Goal: Task Accomplishment & Management: Contribute content

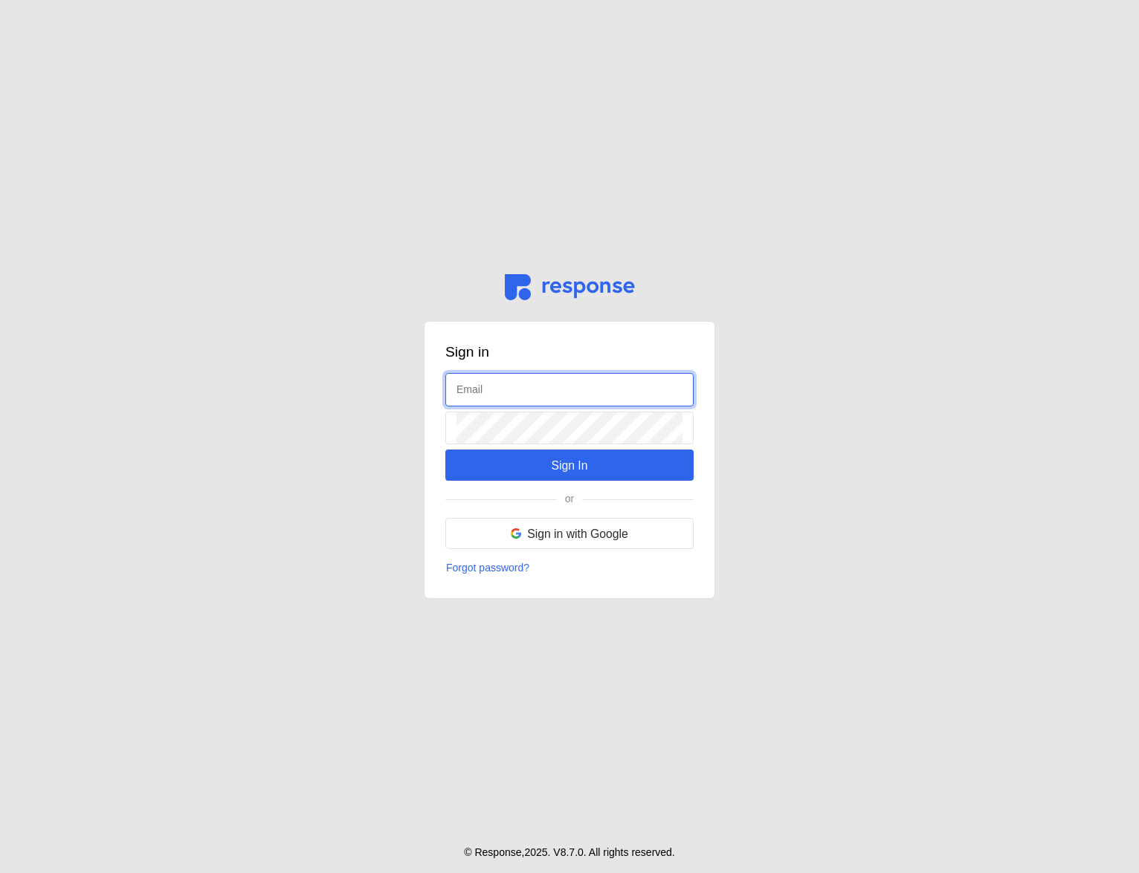
click at [495, 379] on input "text" at bounding box center [569, 390] width 226 height 32
type input "admin@tryresponse.com"
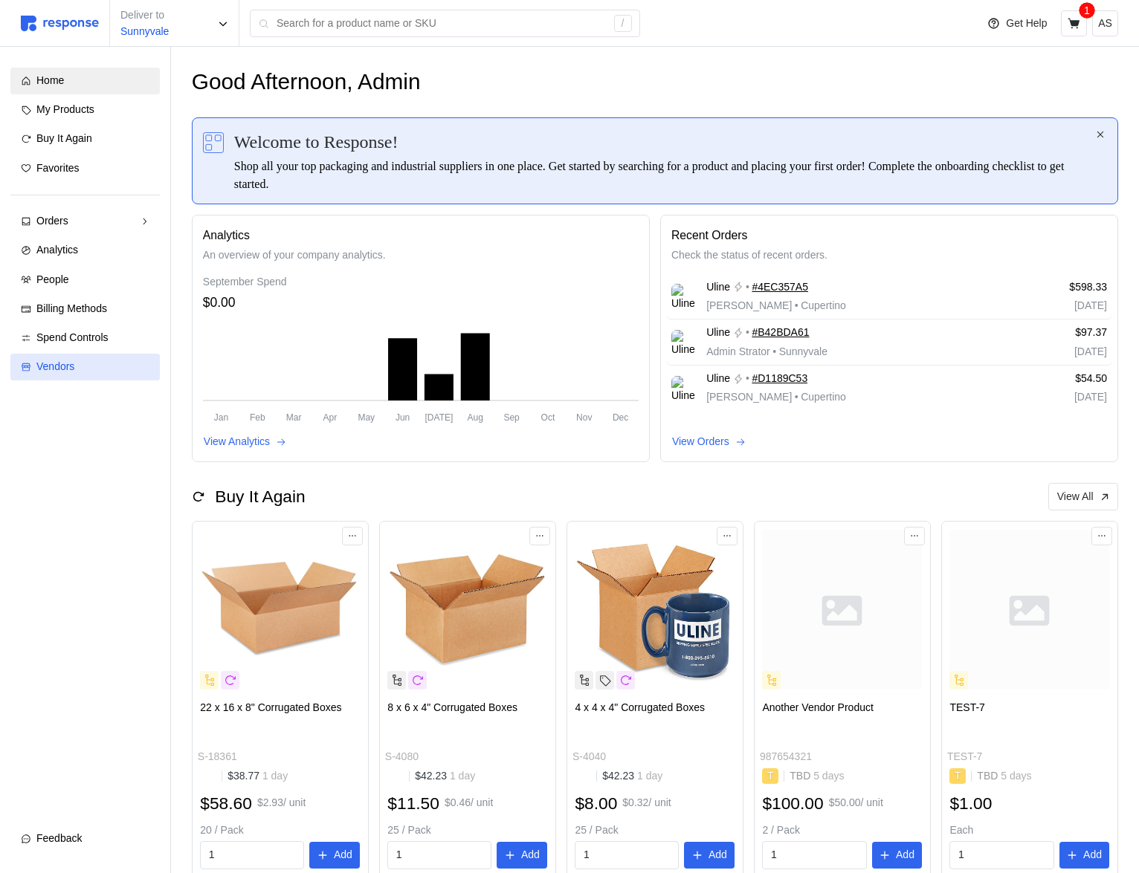
click at [82, 366] on div "Vendors" at bounding box center [92, 367] width 113 height 16
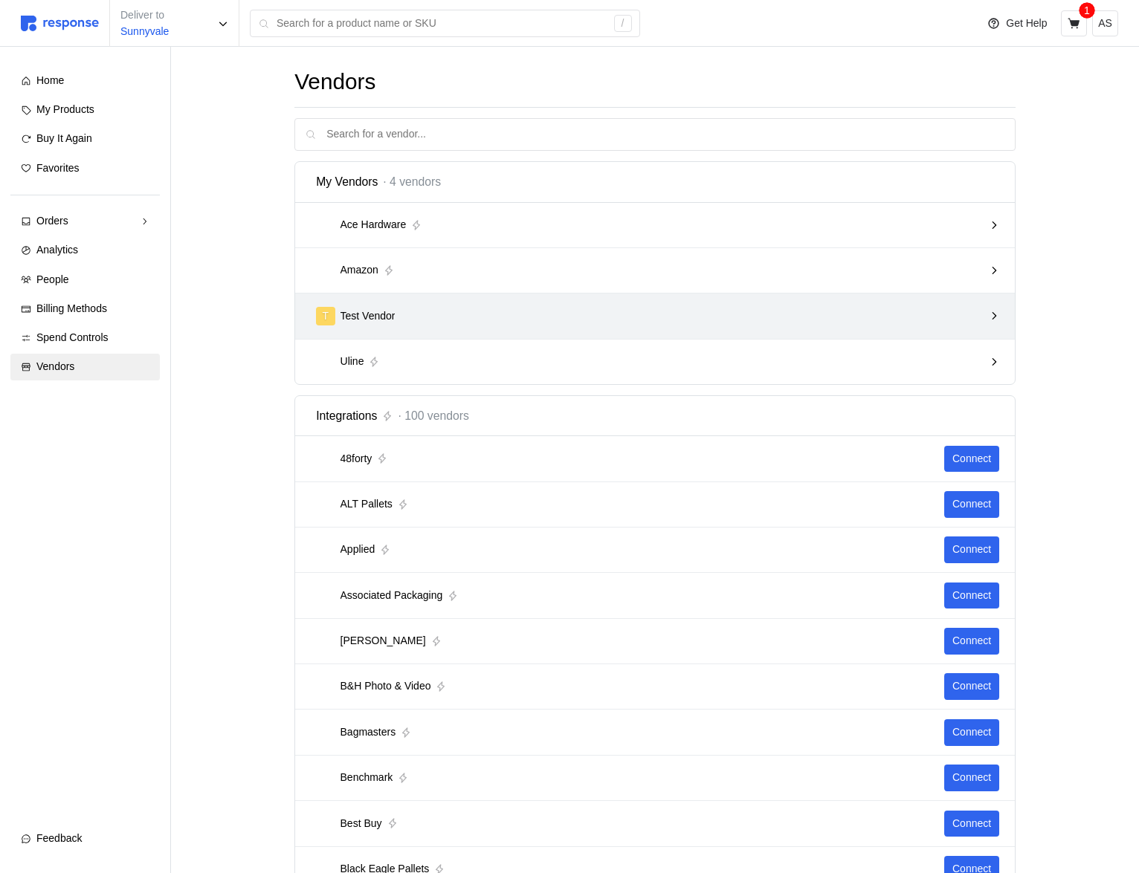
click at [549, 311] on div "T Test Vendor" at bounding box center [649, 316] width 667 height 19
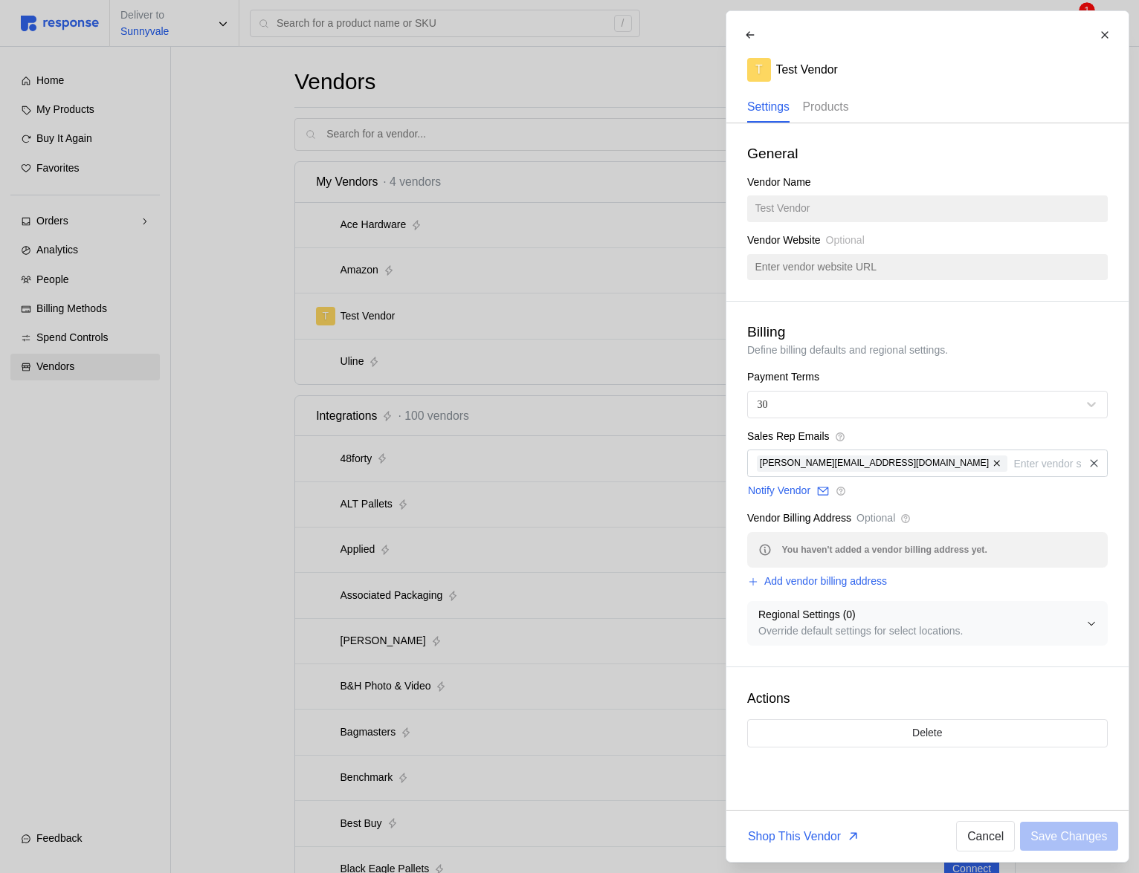
click at [839, 98] on p "Products" at bounding box center [825, 106] width 46 height 19
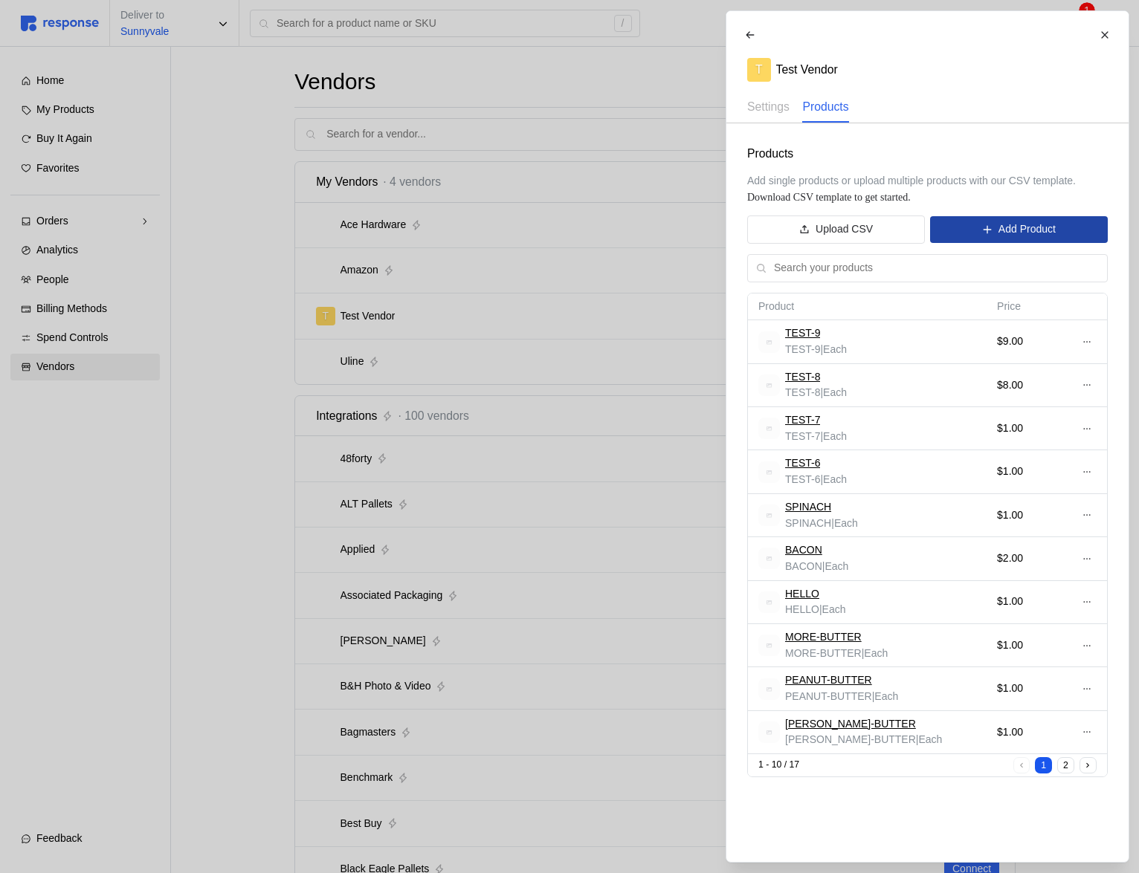
click at [1019, 224] on p "Add Product" at bounding box center [1025, 229] width 57 height 16
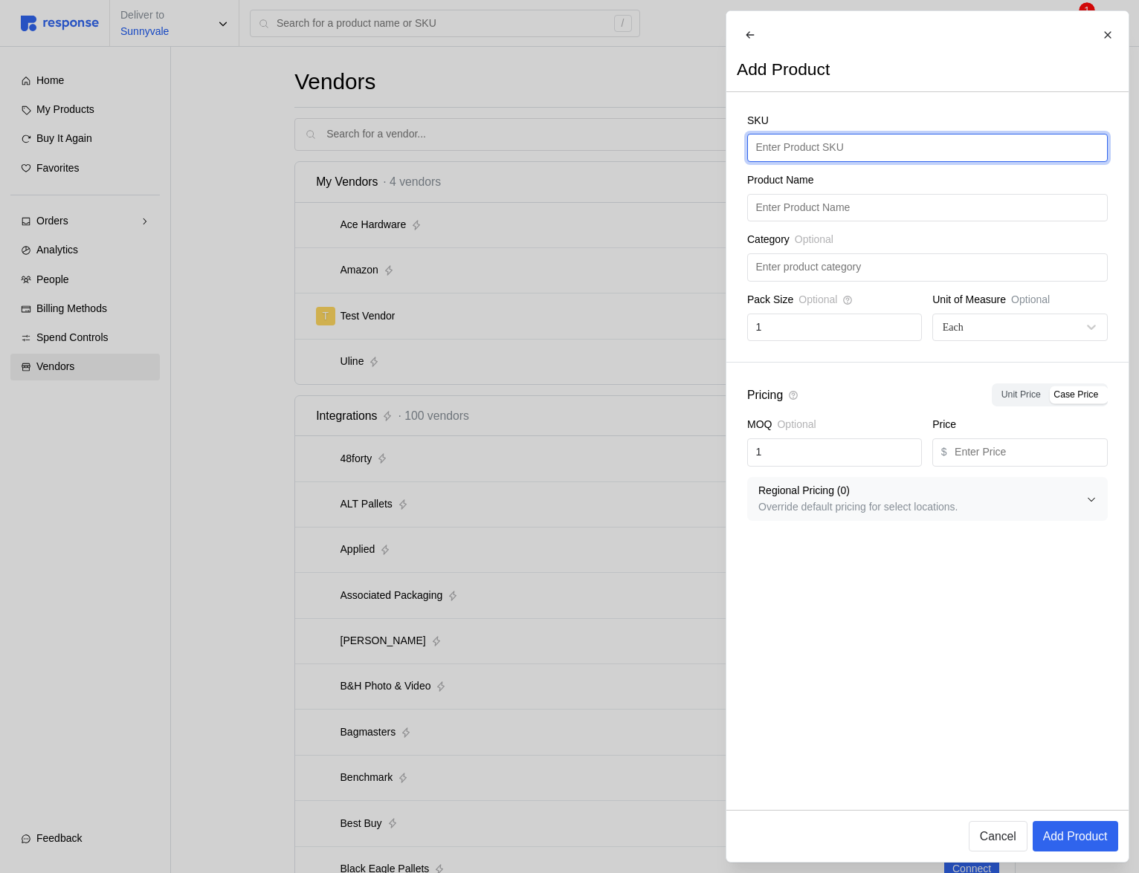
click at [813, 161] on input "text" at bounding box center [926, 148] width 343 height 27
type input "BOKCHOY"
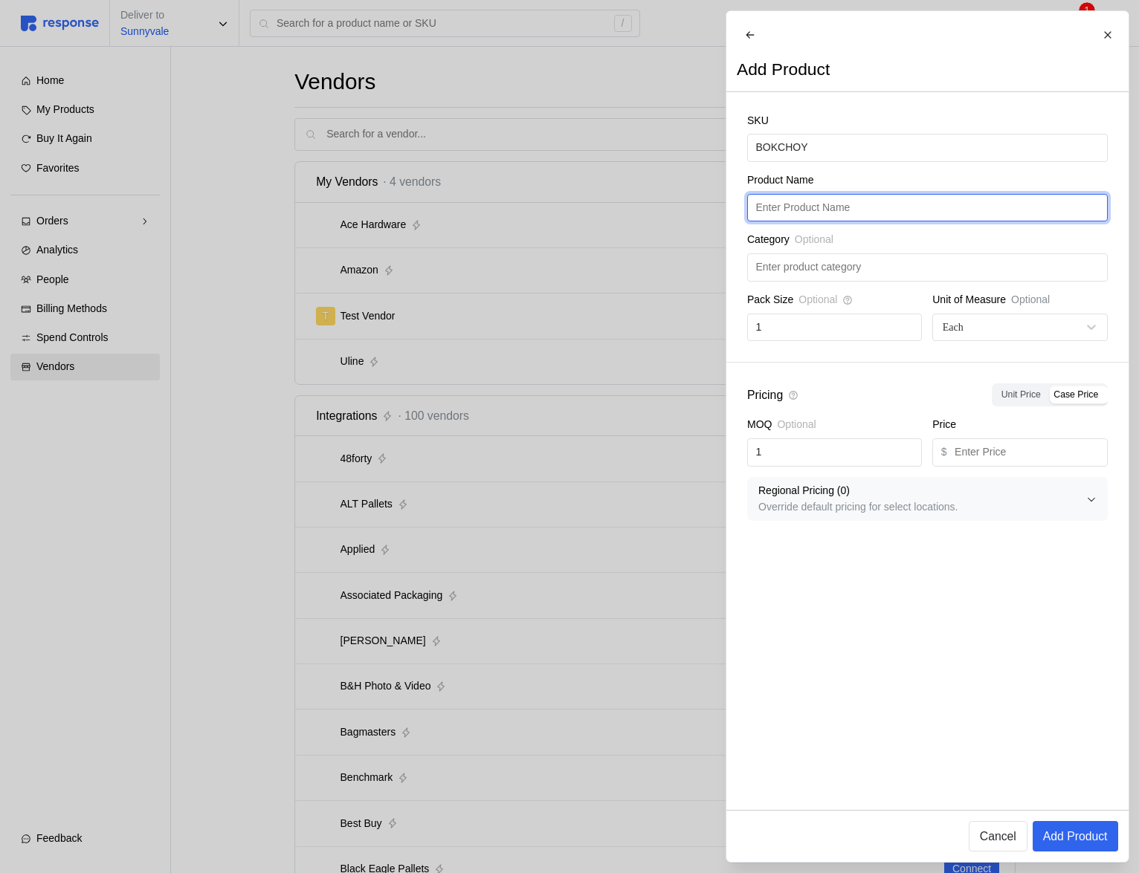
click at [850, 218] on input "text" at bounding box center [926, 208] width 343 height 27
paste input "BOKCHOY"
type input "BOKCHOY"
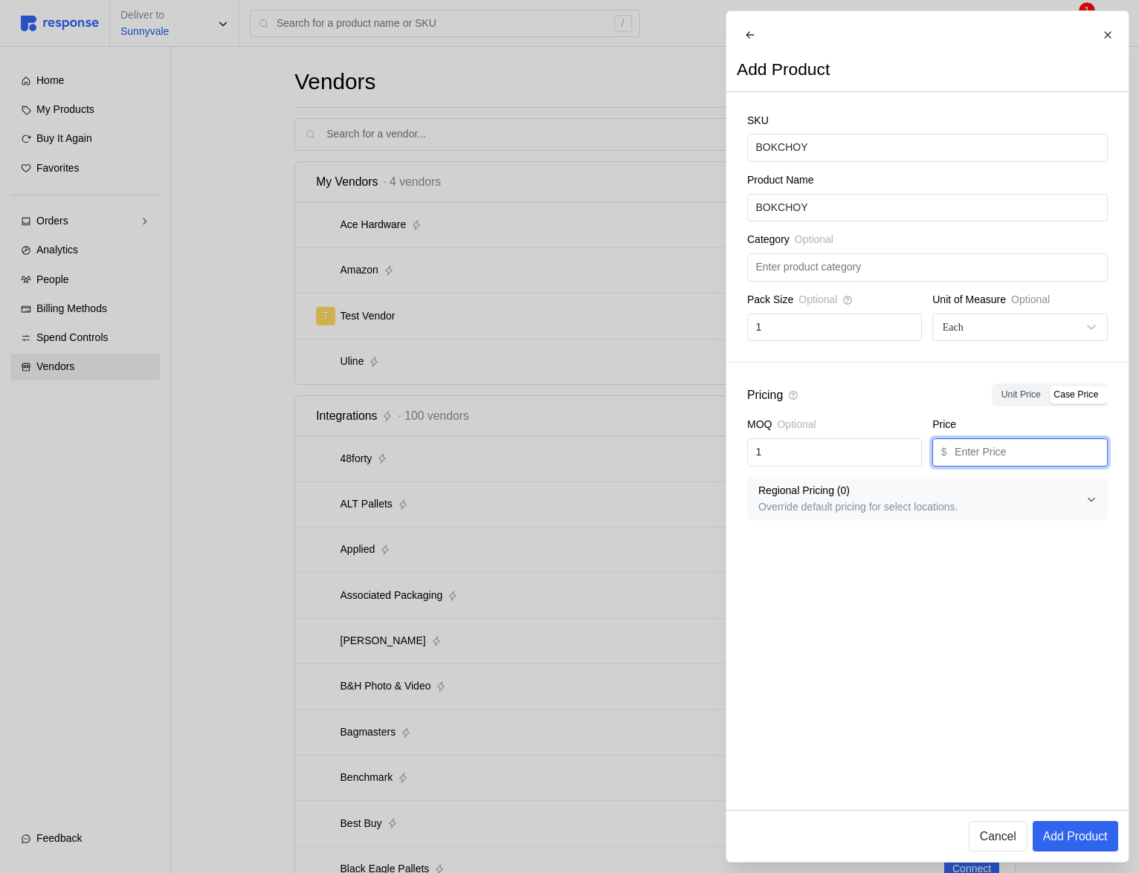
click at [1042, 466] on input "text" at bounding box center [1026, 452] width 144 height 27
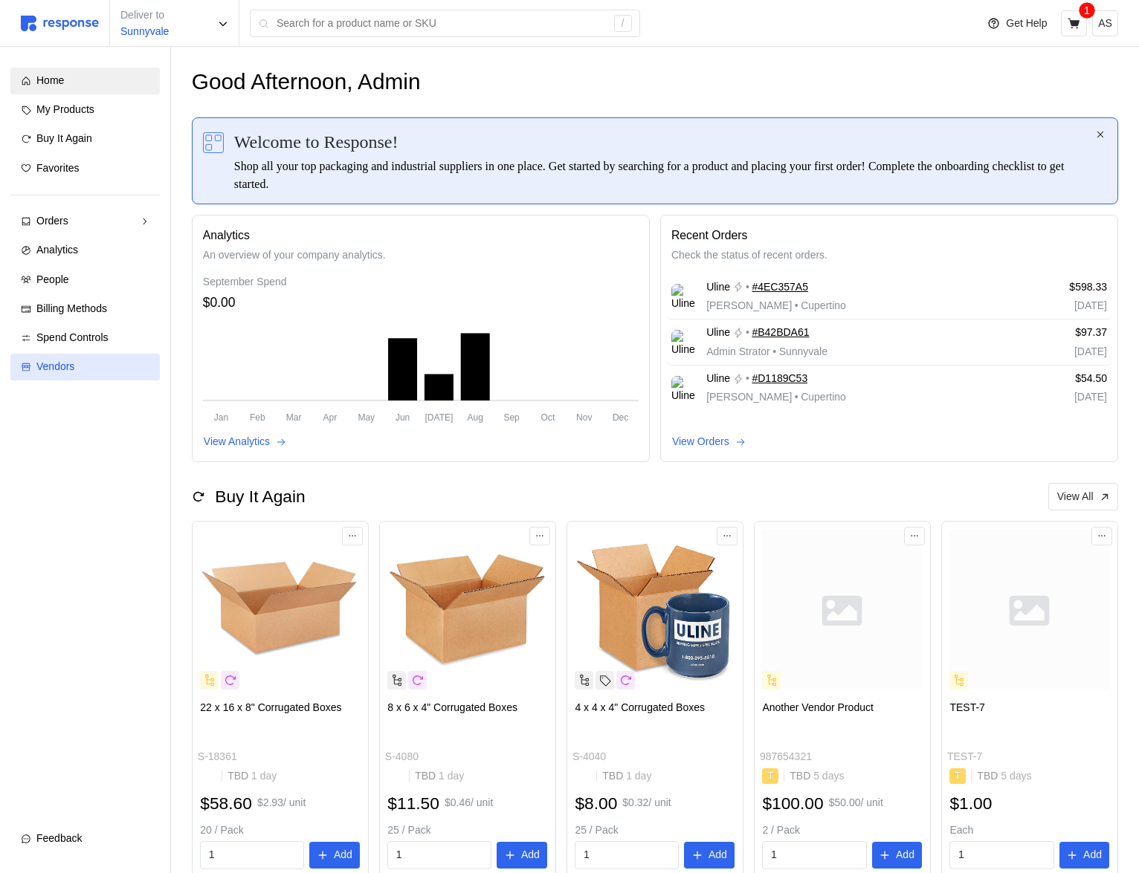
click at [107, 357] on link "Vendors" at bounding box center [84, 367] width 149 height 27
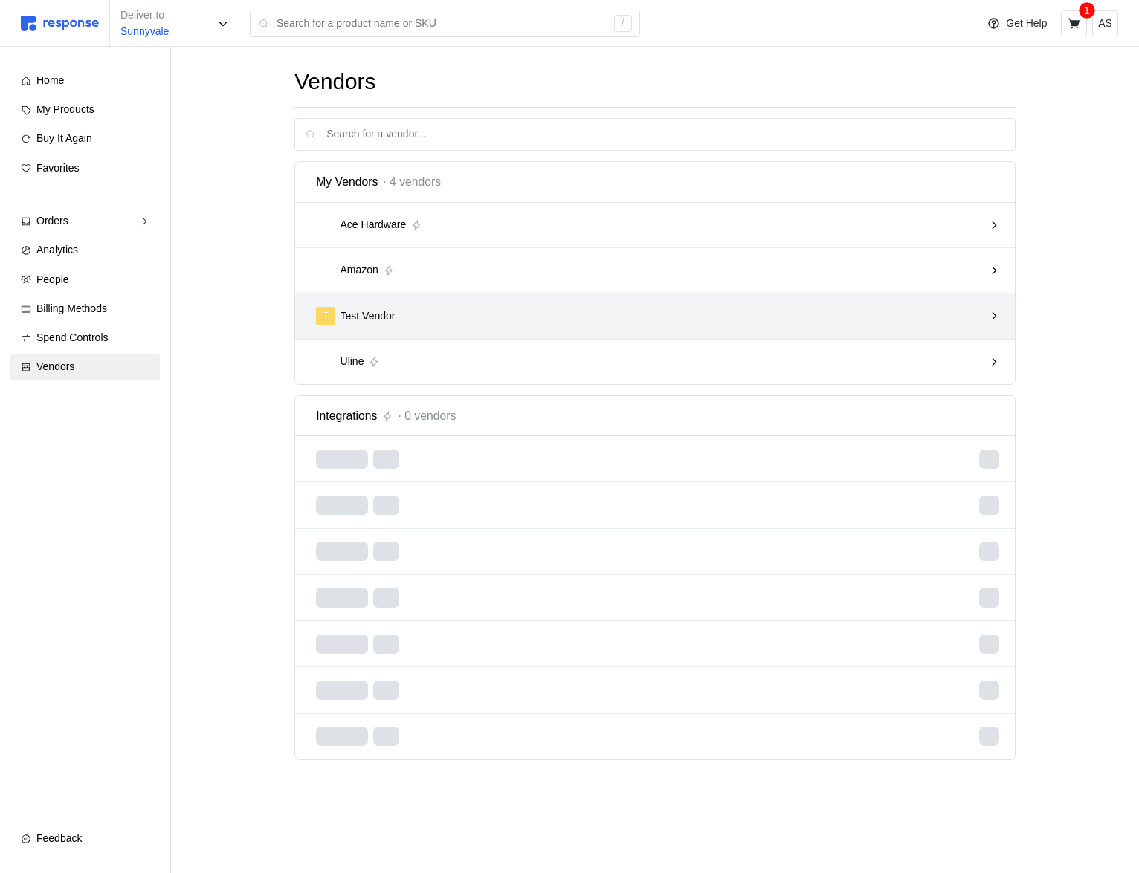
click at [720, 323] on div "T Test Vendor" at bounding box center [649, 316] width 667 height 19
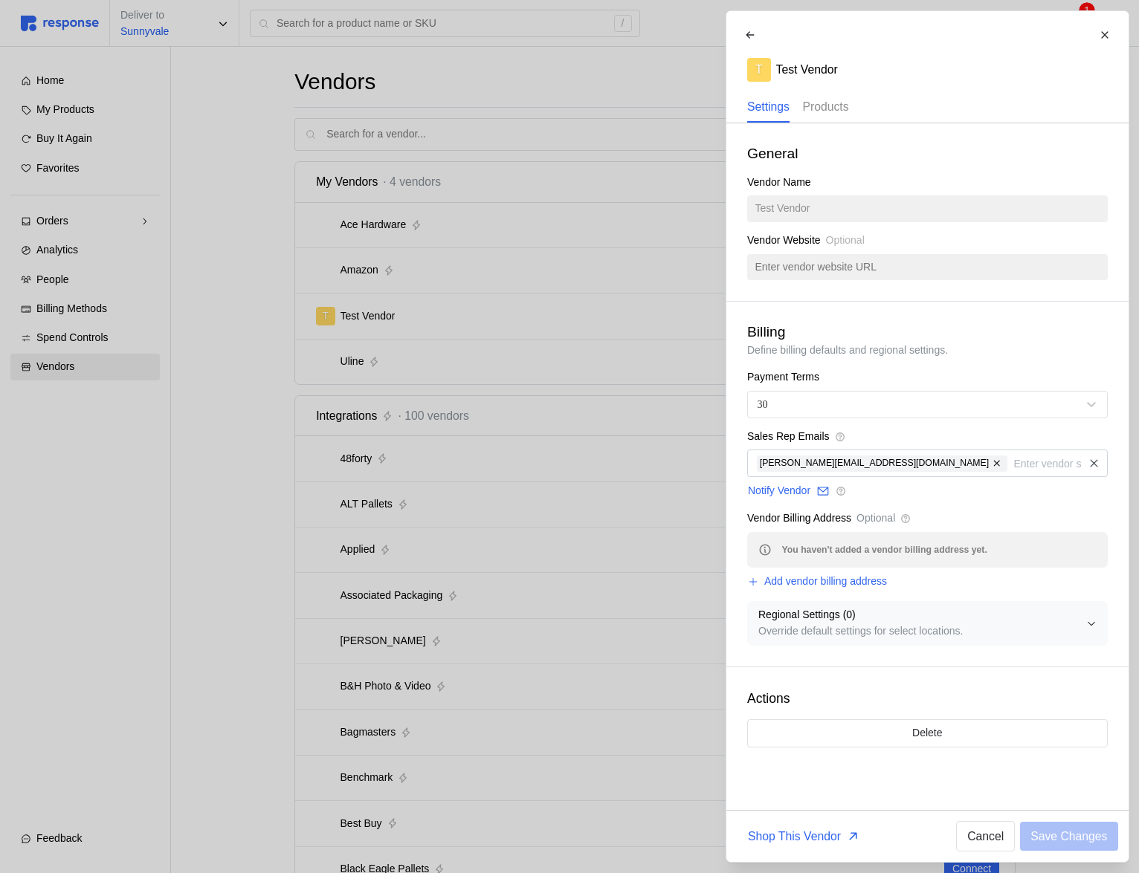
click at [829, 117] on div "Products" at bounding box center [825, 107] width 46 height 30
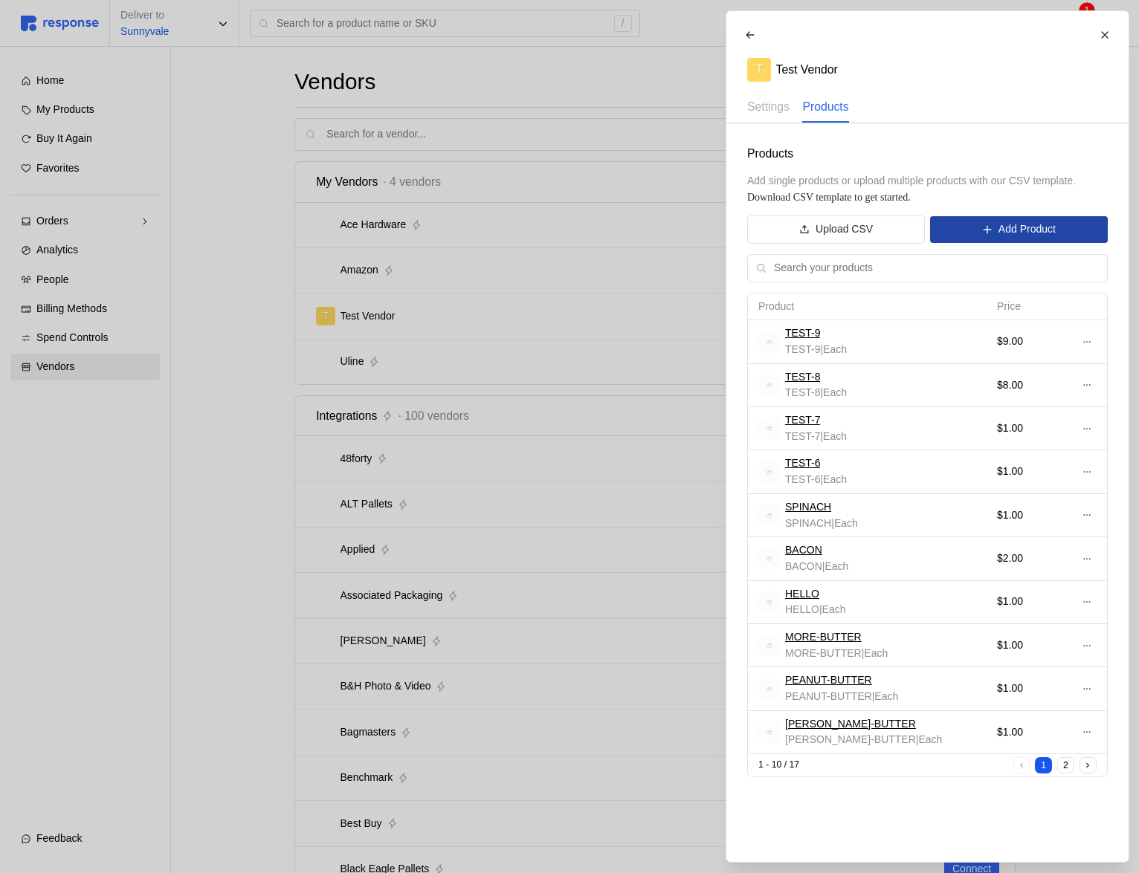
click at [997, 225] on p "Add Product" at bounding box center [1025, 229] width 57 height 16
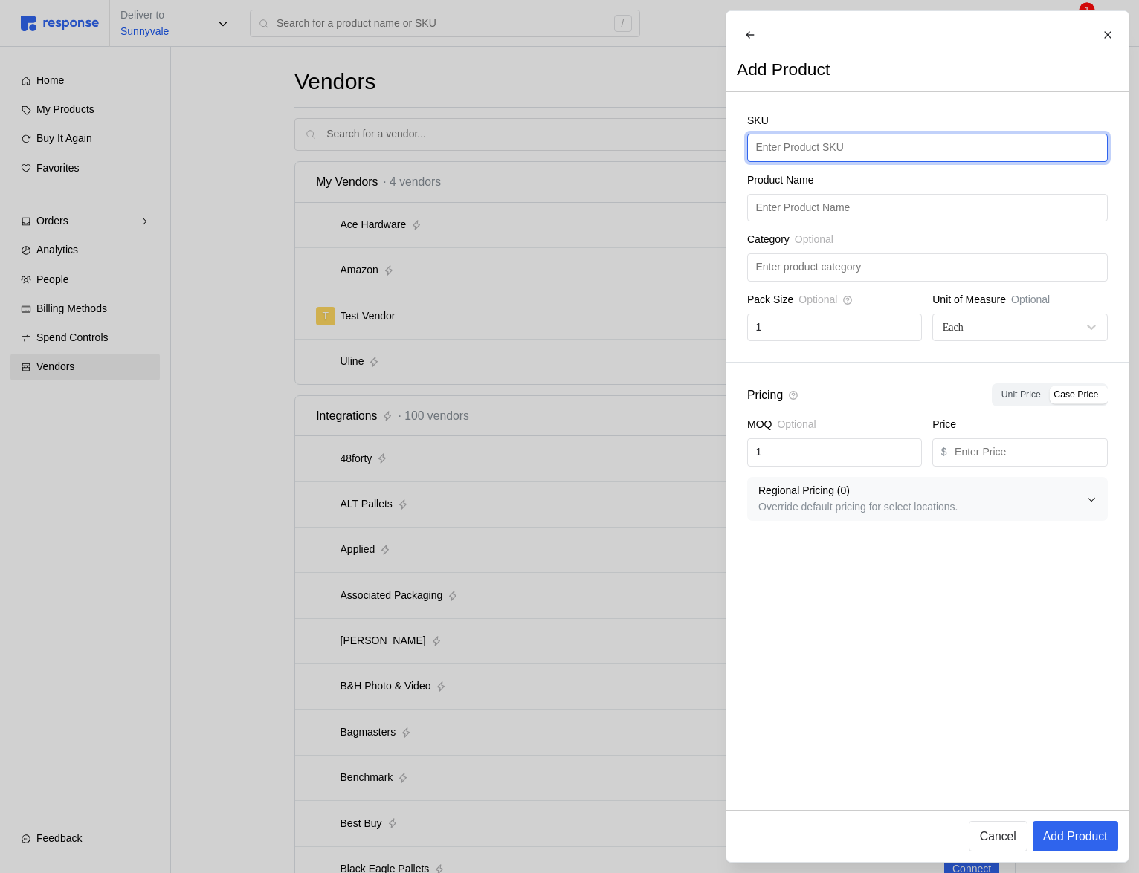
click at [838, 161] on input "text" at bounding box center [926, 148] width 343 height 27
type input "BOKCHOY"
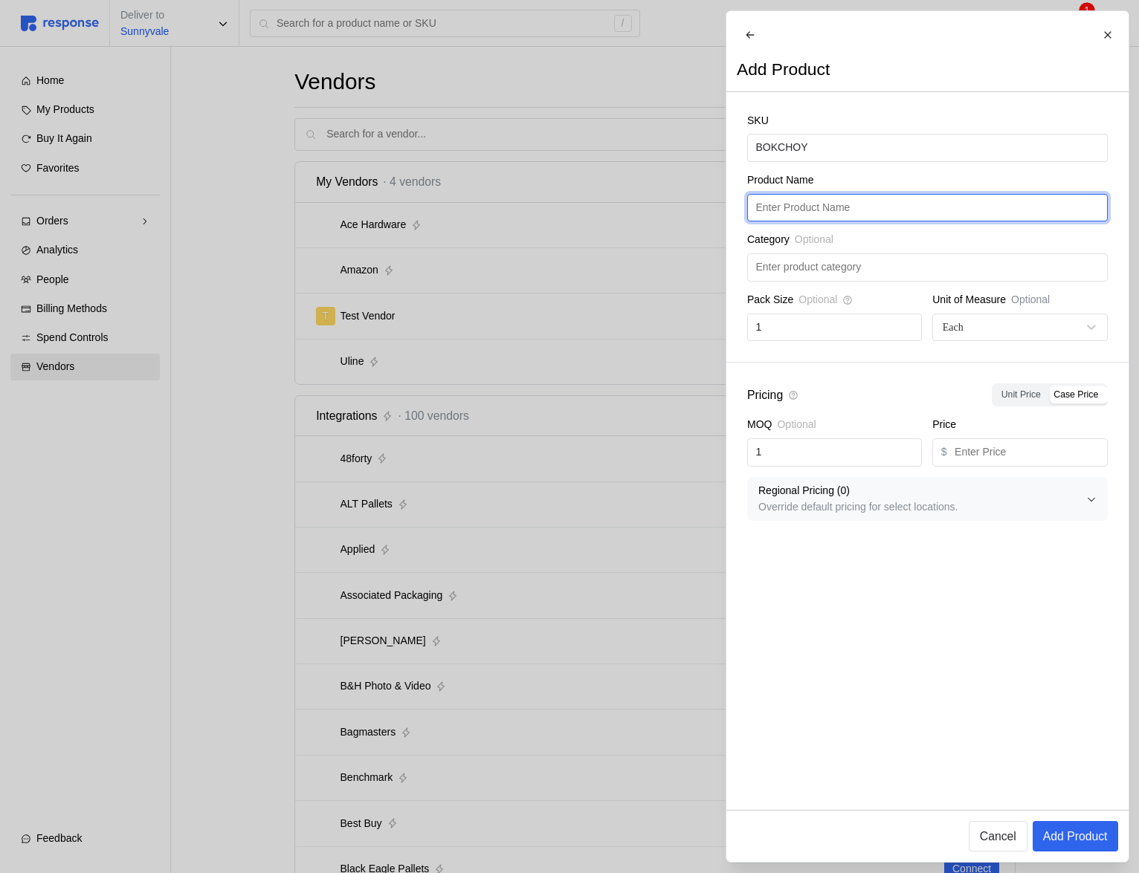
click at [815, 219] on input "text" at bounding box center [926, 208] width 343 height 27
paste input "BOKCHOY"
type input "BOKCHOY"
click at [991, 483] on div "Pricing Unit Price Case Price MOQ Optional 1 Price $ Regional Pricing ( 0 ) Ove…" at bounding box center [927, 452] width 402 height 179
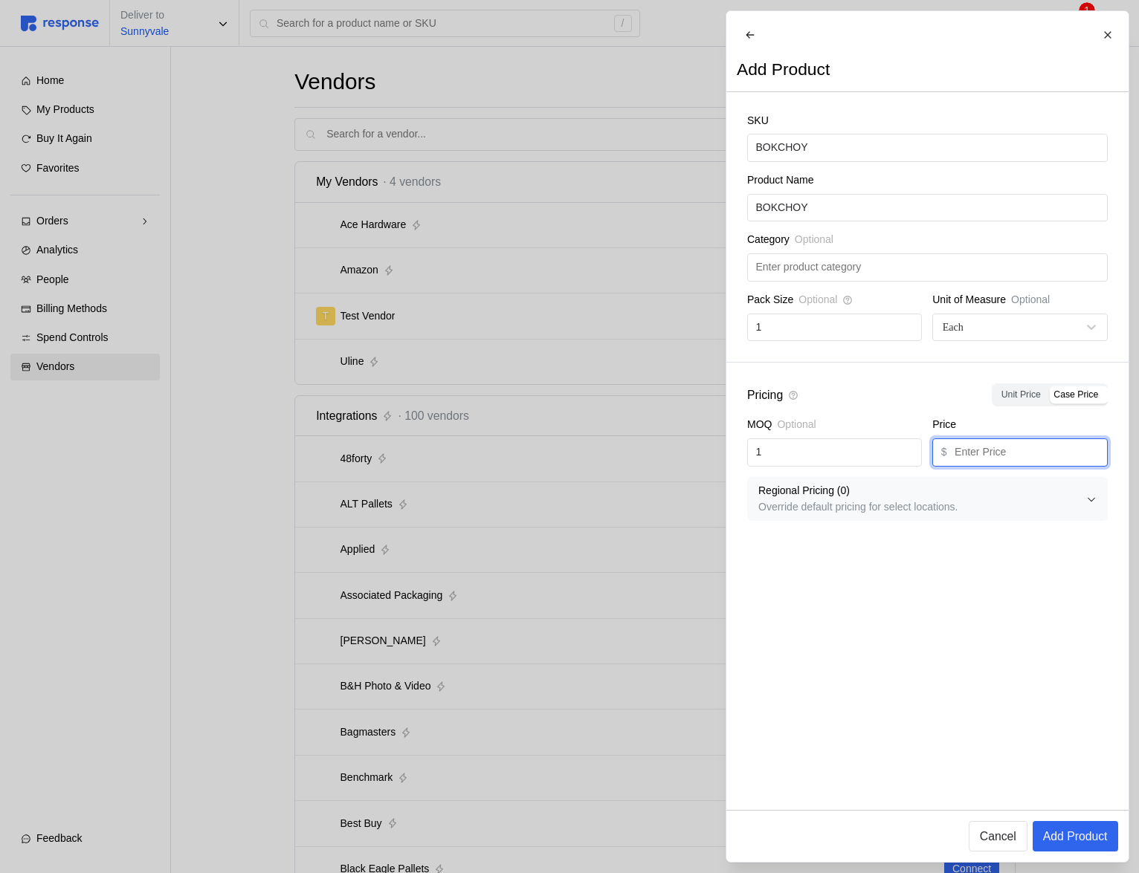
click at [991, 466] on input "text" at bounding box center [1026, 452] width 144 height 27
type input "1"
click at [1085, 839] on p "Add Product" at bounding box center [1074, 836] width 65 height 19
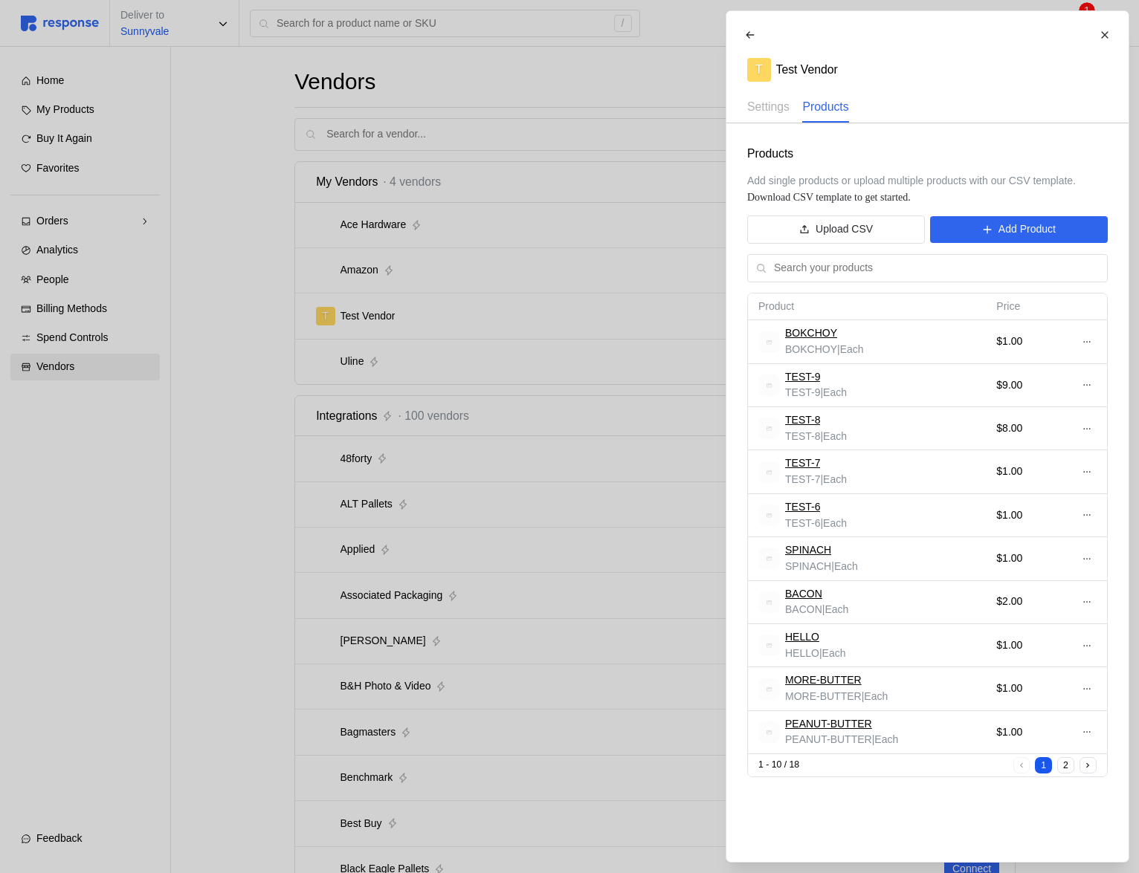
click at [283, 469] on div at bounding box center [569, 436] width 1139 height 873
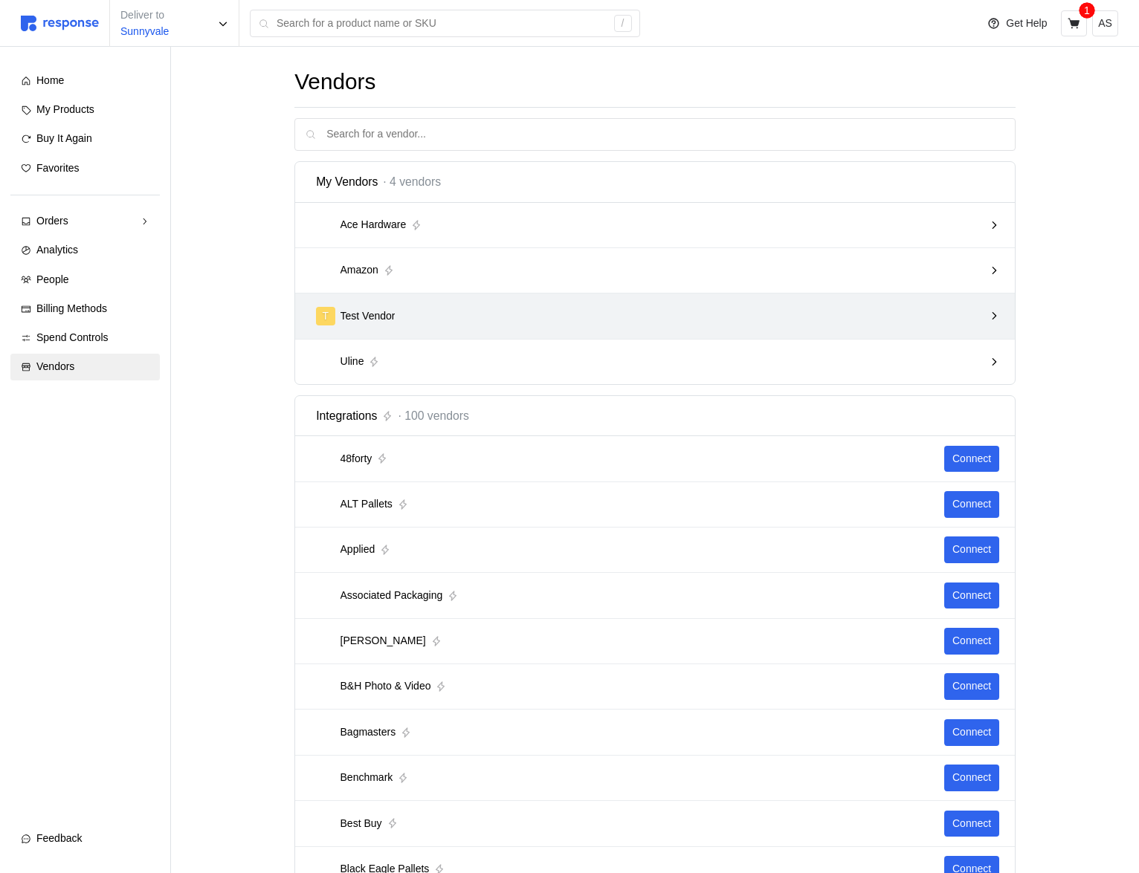
click at [387, 317] on p "Test Vendor" at bounding box center [367, 316] width 55 height 16
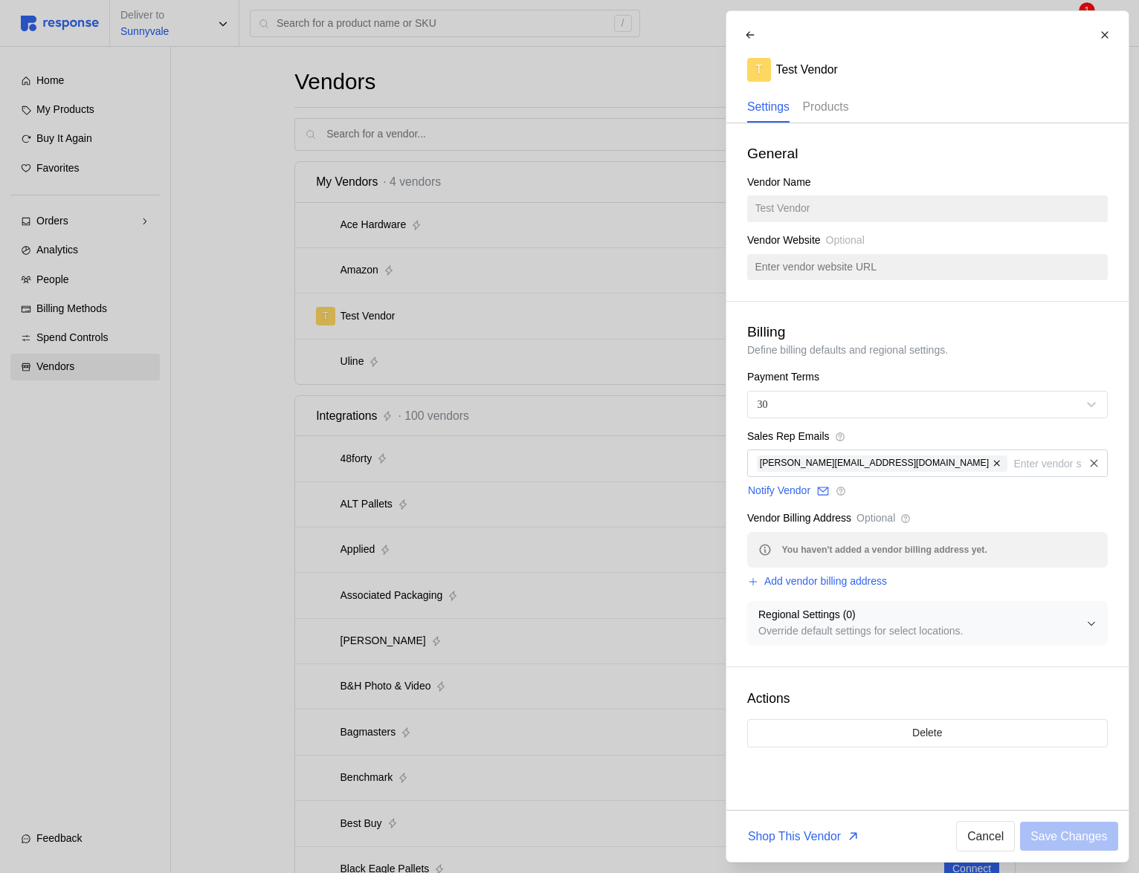
click at [837, 106] on p "Products" at bounding box center [825, 106] width 46 height 19
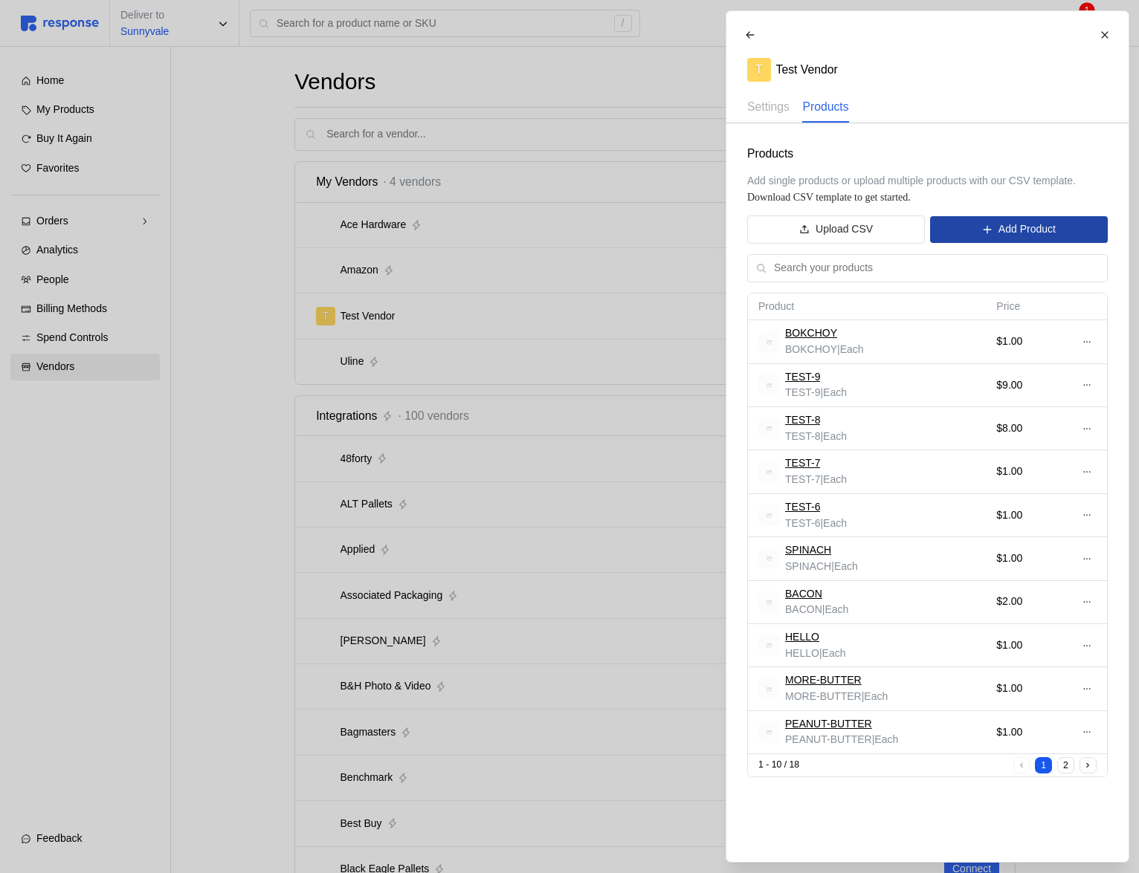
click at [1025, 222] on p "Add Product" at bounding box center [1025, 229] width 57 height 16
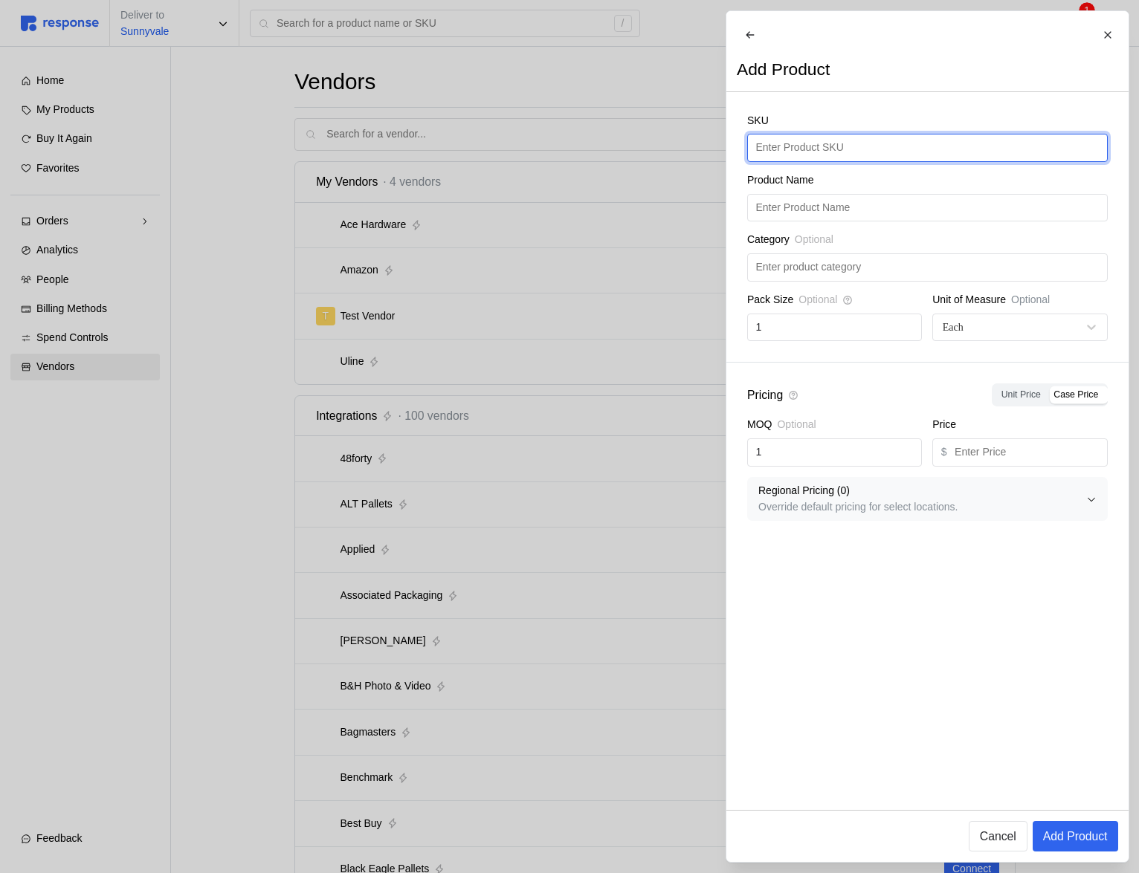
click at [855, 161] on input "text" at bounding box center [926, 148] width 343 height 27
type input "CHEETOHS"
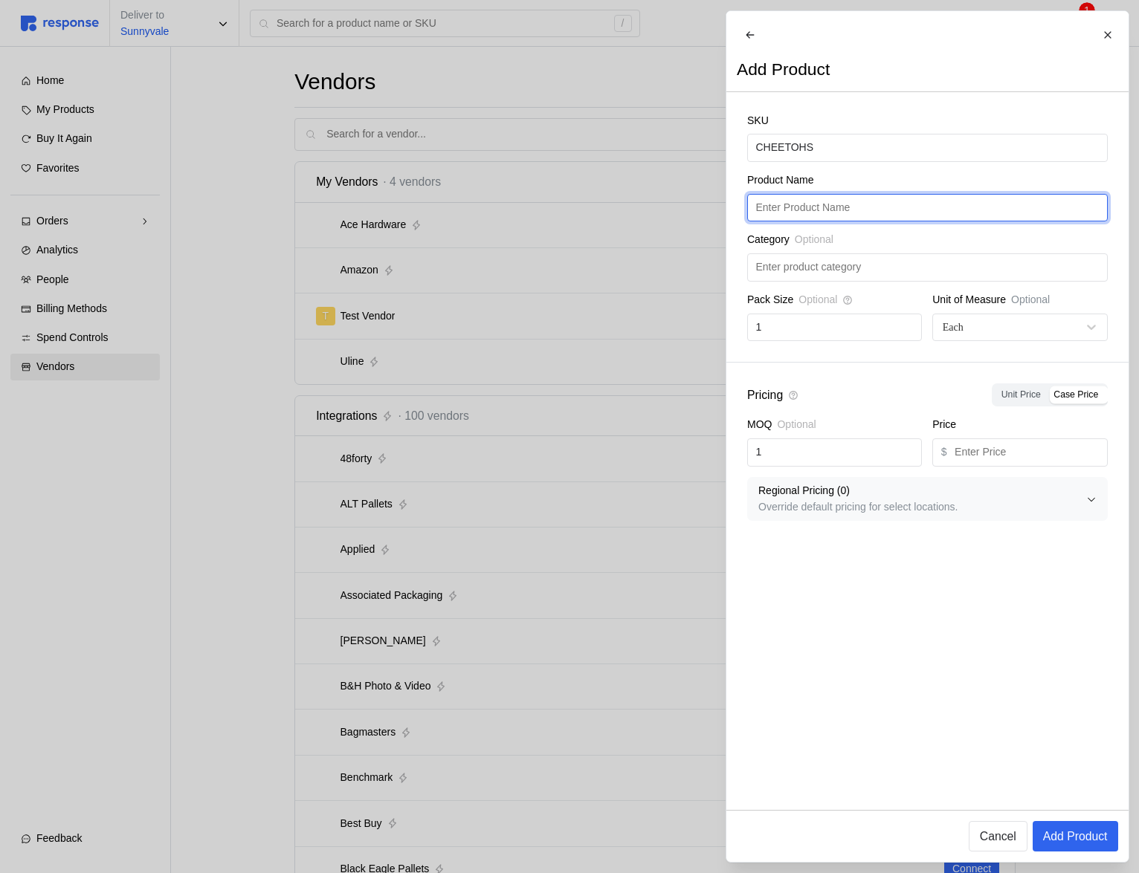
click at [850, 218] on input "text" at bounding box center [926, 208] width 343 height 27
paste input "CHEETOHS"
type input "CHEETOHS"
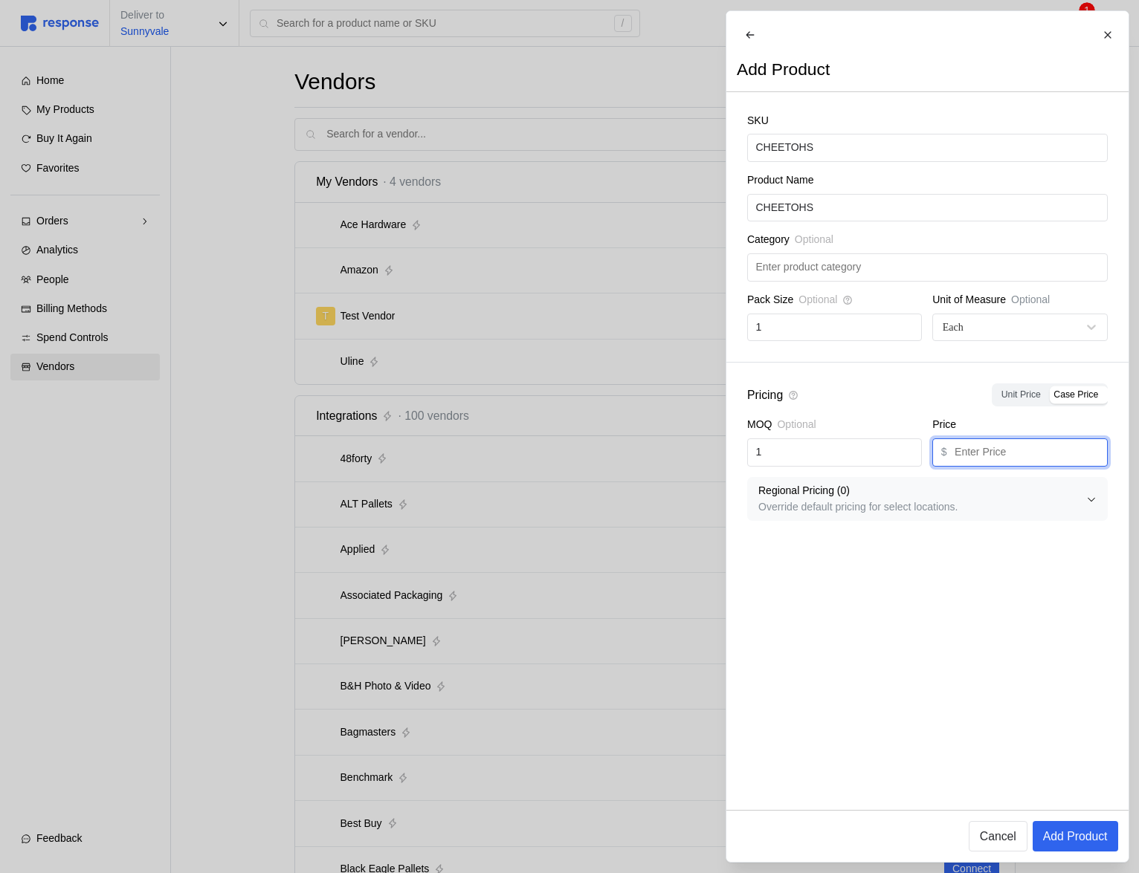
click at [1025, 459] on input "text" at bounding box center [1026, 452] width 144 height 27
type input "1"
click at [1090, 837] on p "Add Product" at bounding box center [1074, 836] width 65 height 19
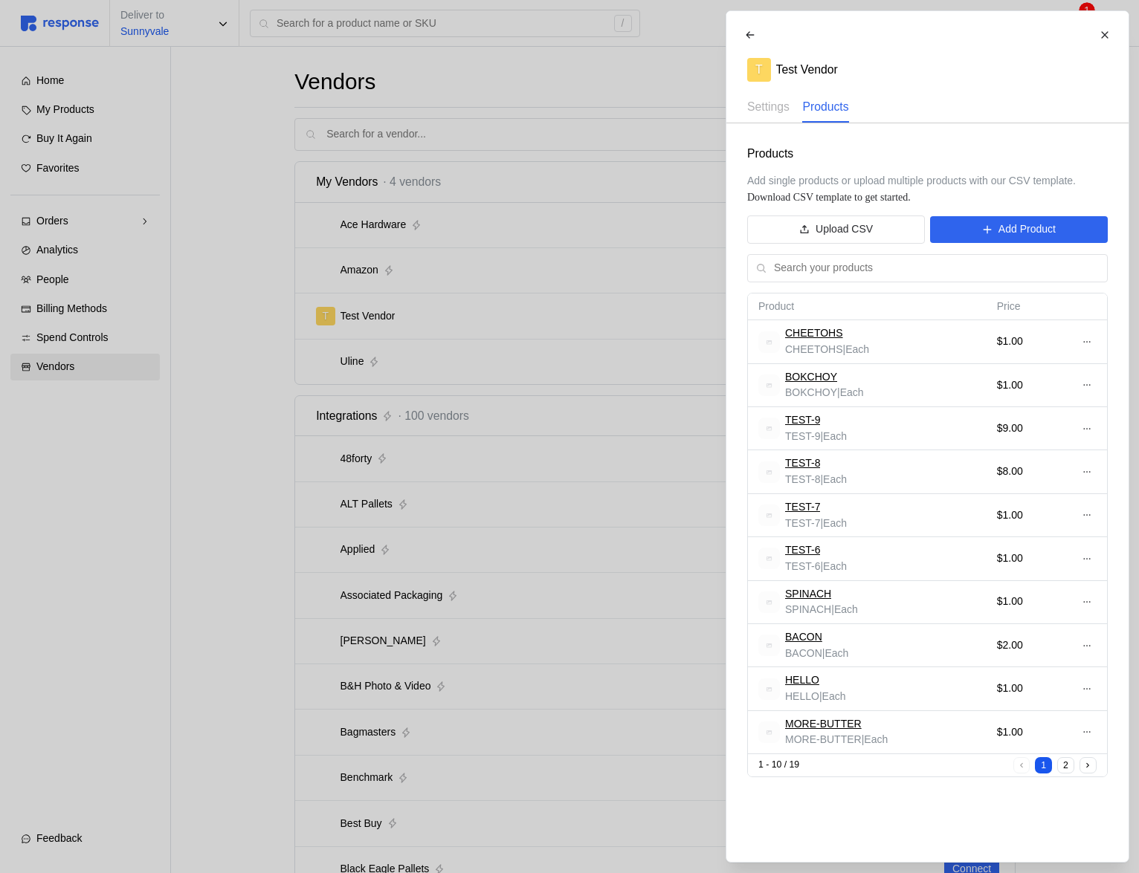
click at [492, 308] on div at bounding box center [569, 436] width 1139 height 873
